Goal: Information Seeking & Learning: Learn about a topic

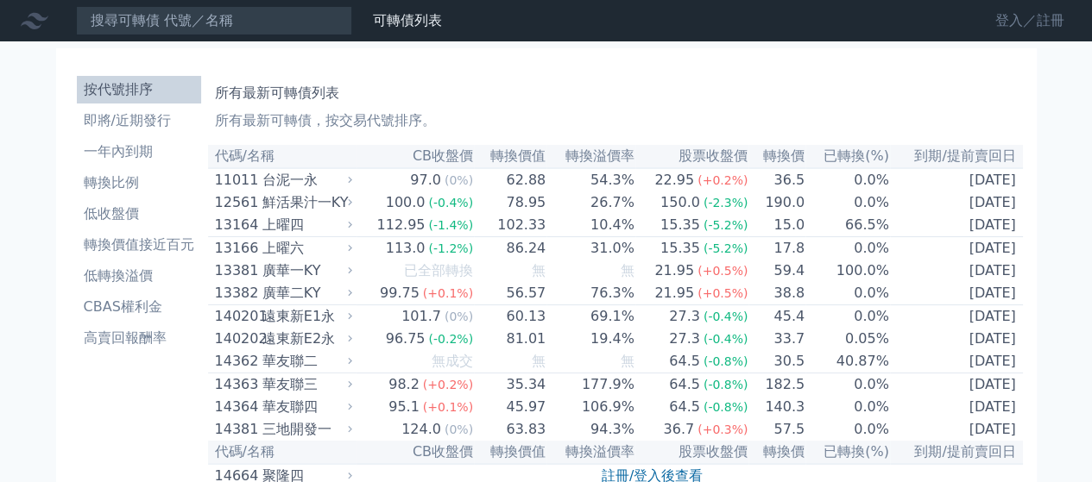
click at [999, 28] on link "登入／註冊" at bounding box center [1029, 21] width 97 height 28
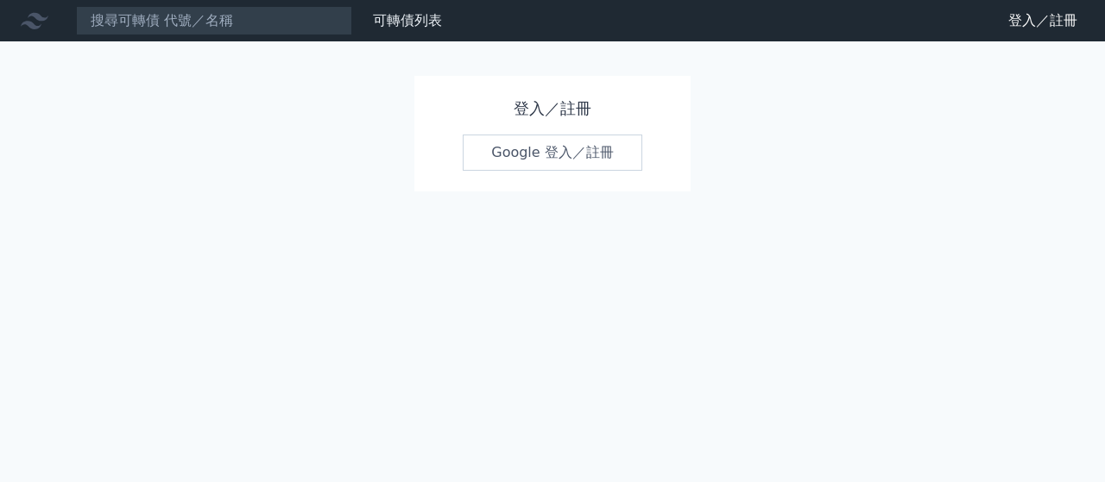
click at [579, 159] on link "Google 登入／註冊" at bounding box center [553, 153] width 180 height 36
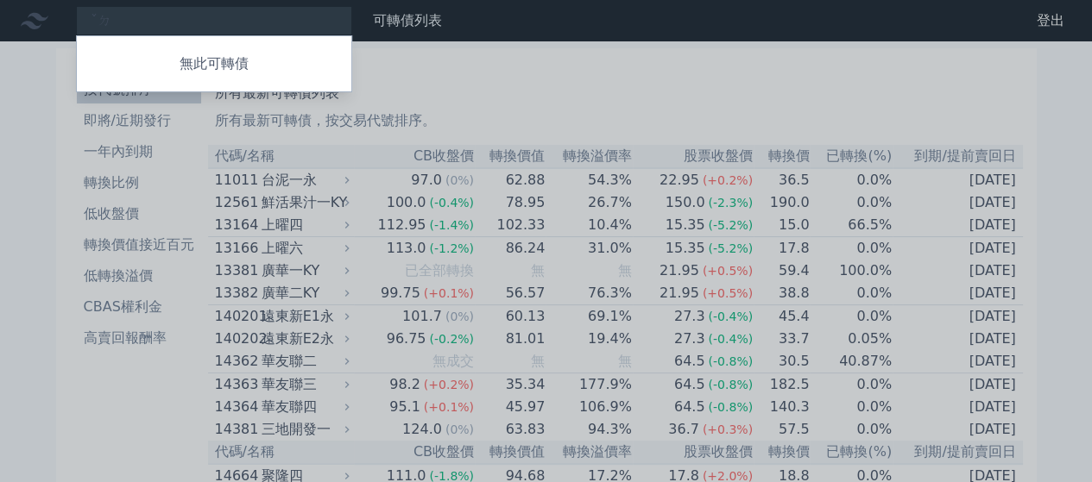
type input "ˇ"
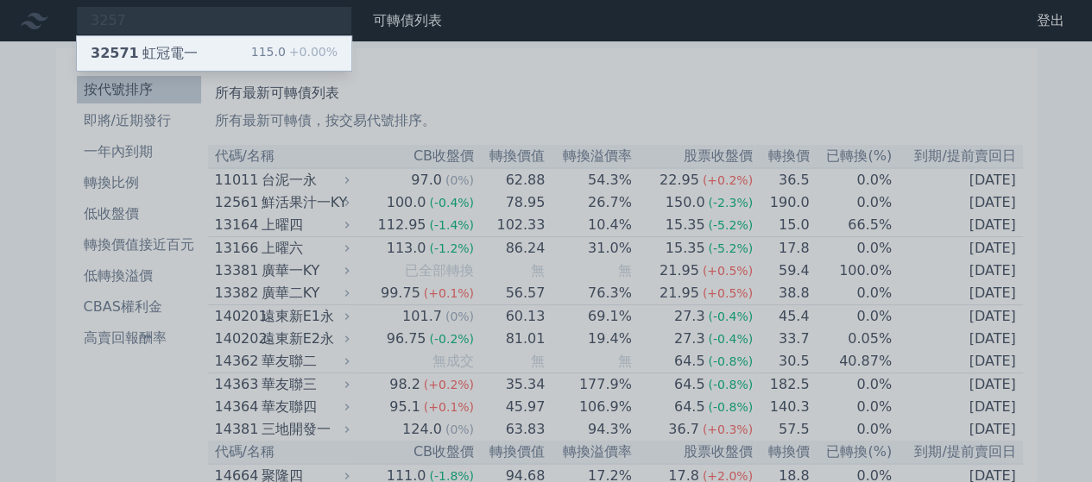
type input "3257"
click at [210, 54] on div "32571 虹冠電一 115.0 +0.00%" at bounding box center [214, 53] width 274 height 35
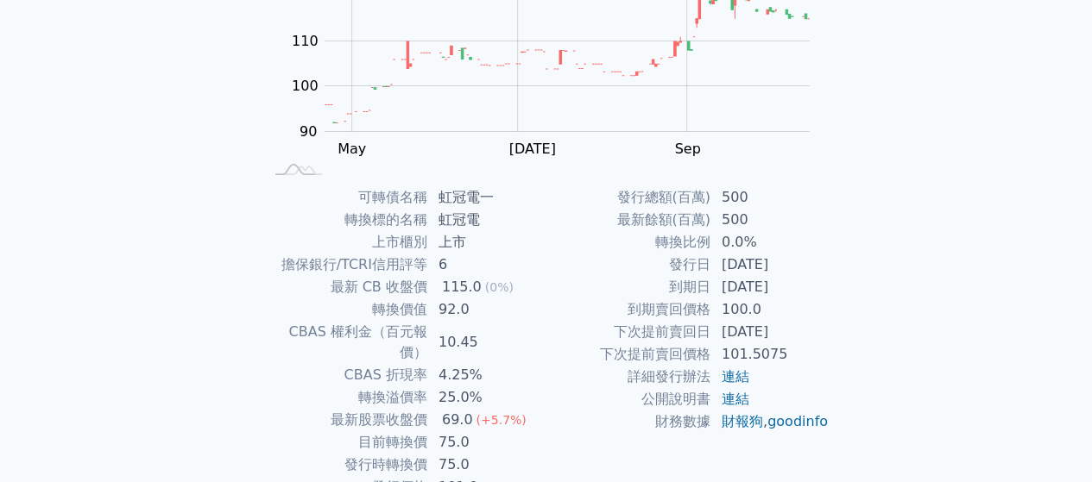
scroll to position [249, 0]
